Goal: Browse casually

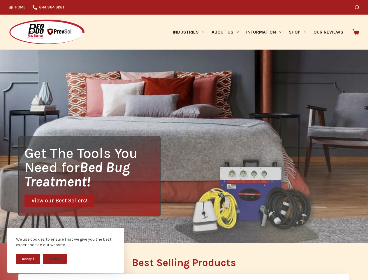
click at [184, 140] on div "Get The Tools You Need for Bed Bug Treatment! View our Best Sellers!" at bounding box center [184, 146] width 368 height 193
click at [28, 259] on button "Accept" at bounding box center [28, 259] width 24 height 10
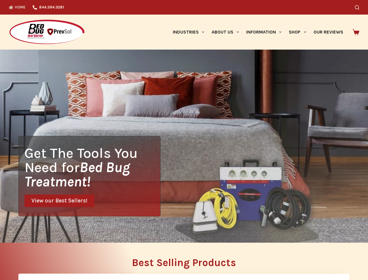
click at [55, 259] on button "Decline" at bounding box center [55, 263] width 24 height 10
click at [359, 7] on icon "Search" at bounding box center [357, 7] width 4 height 4
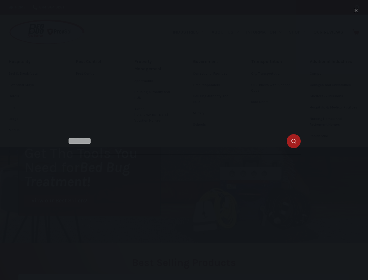
click at [191, 32] on link "Industries" at bounding box center [188, 32] width 39 height 35
click at [228, 32] on link "About Us" at bounding box center [225, 32] width 35 height 35
click at [266, 32] on link "Information" at bounding box center [264, 32] width 43 height 35
click at [300, 32] on link "Shop" at bounding box center [297, 32] width 24 height 35
